Goal: Task Accomplishment & Management: Use online tool/utility

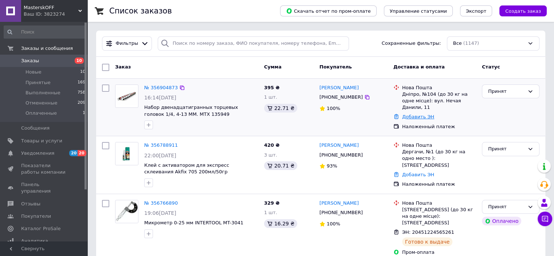
click at [418, 114] on link "Добавить ЭН" at bounding box center [418, 116] width 32 height 5
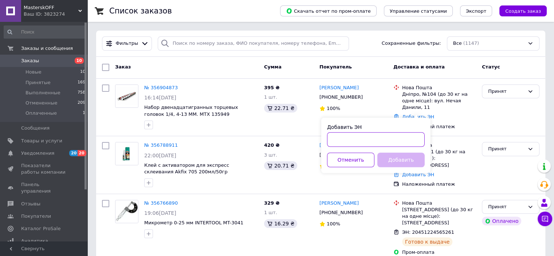
click at [341, 140] on input "Добавить ЭН" at bounding box center [376, 139] width 98 height 15
type input "20451225342086"
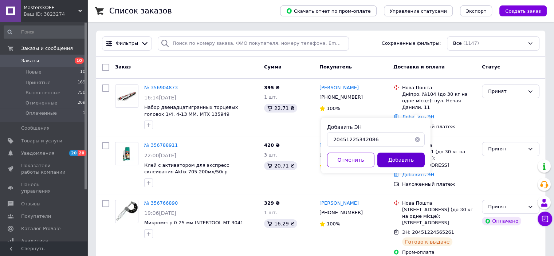
click at [404, 158] on button "Добавить" at bounding box center [400, 160] width 47 height 15
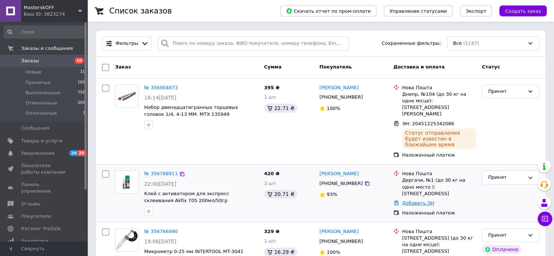
click at [419, 200] on link "Добавить ЭН" at bounding box center [418, 202] width 32 height 5
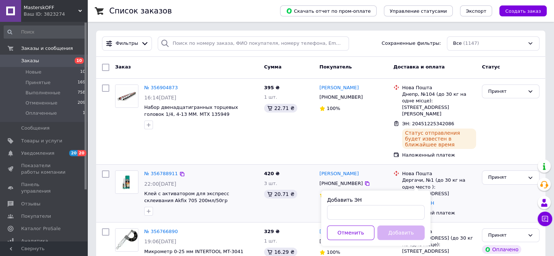
click at [517, 191] on div "Принят" at bounding box center [510, 194] width 63 height 52
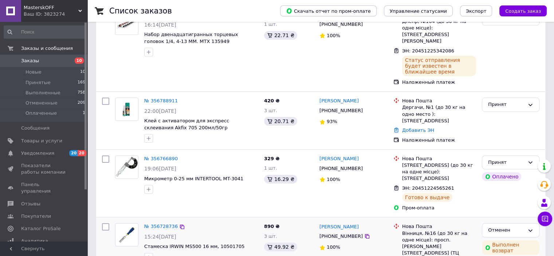
scroll to position [36, 0]
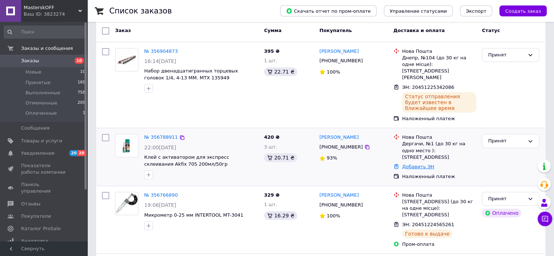
click at [409, 164] on link "Добавить ЭН" at bounding box center [418, 166] width 32 height 5
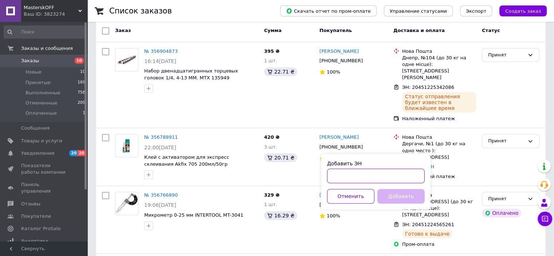
click at [337, 175] on input "Добавить ЭН" at bounding box center [376, 176] width 98 height 15
type input "20451225357583"
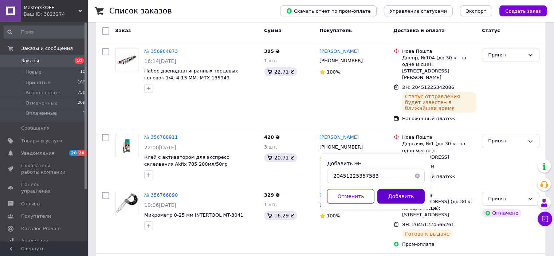
click at [389, 194] on button "Добавить" at bounding box center [400, 196] width 47 height 15
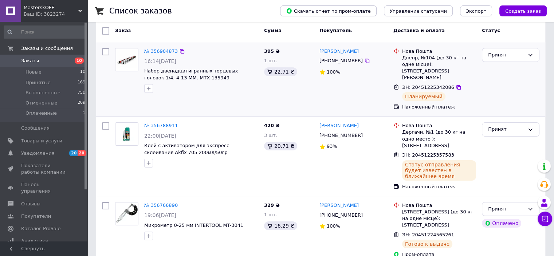
scroll to position [0, 0]
